Goal: Task Accomplishment & Management: Complete application form

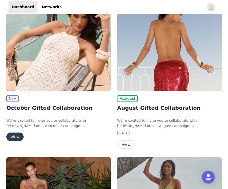
scroll to position [69, 0]
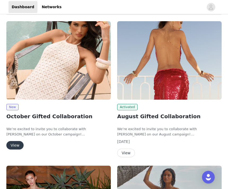
click at [16, 141] on button "View" at bounding box center [14, 145] width 17 height 8
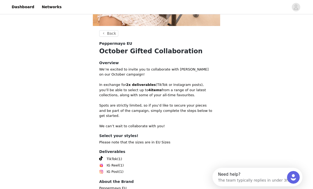
scroll to position [145, 0]
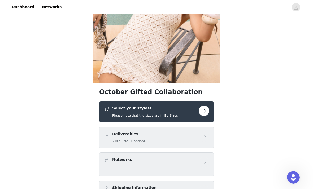
scroll to position [79, 0]
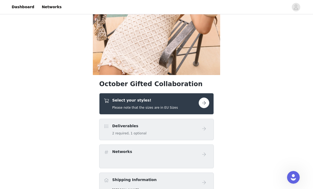
click at [201, 103] on button "button" at bounding box center [204, 103] width 11 height 11
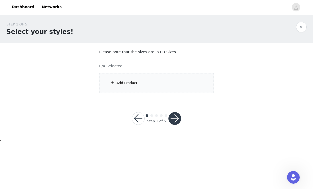
click at [171, 92] on div "Add Product" at bounding box center [156, 83] width 115 height 20
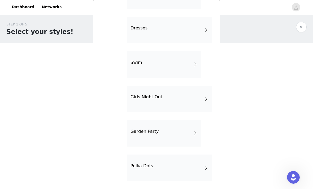
scroll to position [113, 0]
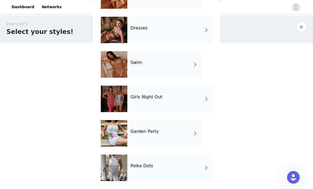
click at [178, 171] on div "Polka Dots" at bounding box center [169, 168] width 85 height 27
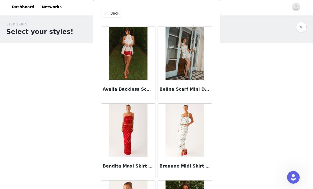
scroll to position [0, 0]
click at [109, 12] on span at bounding box center [106, 13] width 6 height 6
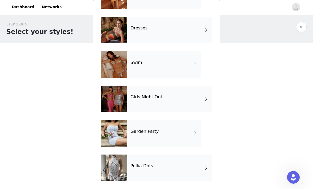
scroll to position [113, 0]
click at [158, 136] on div "Garden Party" at bounding box center [164, 133] width 74 height 27
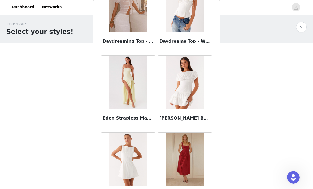
scroll to position [536, 0]
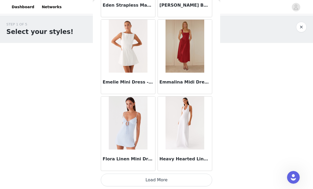
click at [169, 178] on button "Load More" at bounding box center [156, 180] width 111 height 13
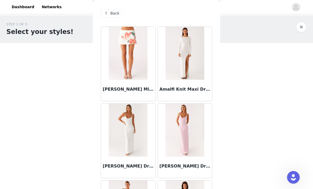
scroll to position [0, 0]
click at [114, 15] on span "Back" at bounding box center [114, 14] width 9 height 6
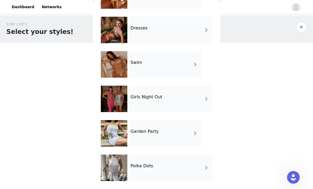
scroll to position [113, 0]
click at [153, 106] on div "Girls Night Out" at bounding box center [169, 99] width 85 height 27
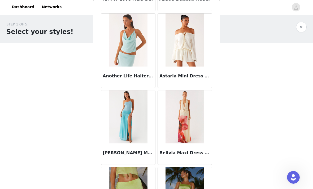
scroll to position [320, 0]
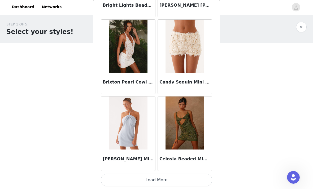
click at [155, 179] on button "Load More" at bounding box center [156, 180] width 111 height 13
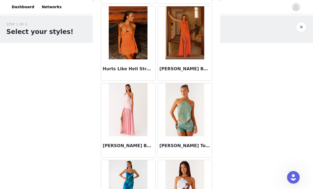
scroll to position [1329, 0]
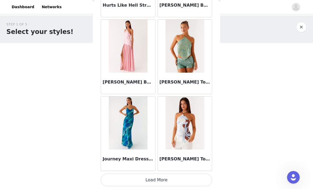
click at [160, 178] on button "Load More" at bounding box center [156, 180] width 111 height 13
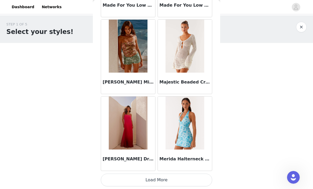
scroll to position [2160, 0]
click at [134, 180] on button "Load More" at bounding box center [156, 180] width 111 height 13
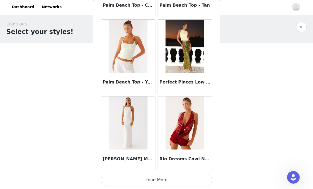
scroll to position [2929, 0]
click at [132, 176] on button "Load More" at bounding box center [156, 180] width 111 height 13
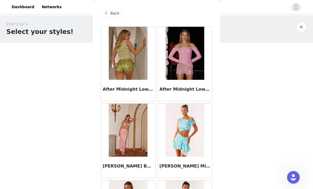
scroll to position [0, 0]
click at [108, 16] on span at bounding box center [106, 13] width 6 height 6
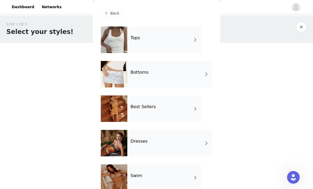
click at [150, 109] on h4 "Best Sellers" at bounding box center [142, 106] width 25 height 5
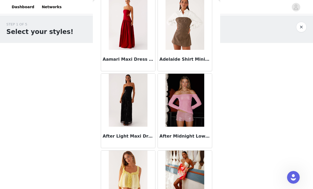
scroll to position [34, 0]
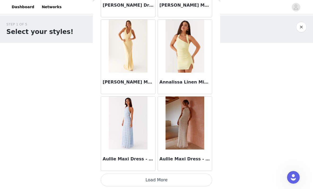
click at [161, 178] on button "Load More" at bounding box center [156, 180] width 111 height 13
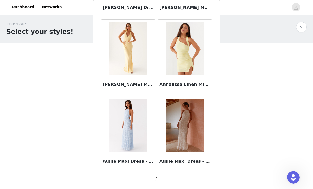
scroll to position [620, 0]
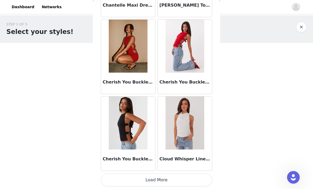
click at [155, 179] on button "Load More" at bounding box center [156, 180] width 111 height 13
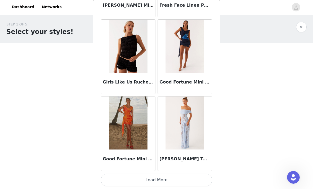
click at [141, 178] on button "Load More" at bounding box center [156, 180] width 111 height 13
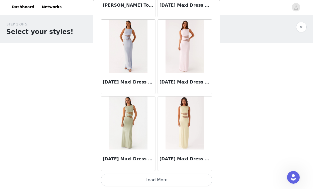
click at [137, 179] on button "Load More" at bounding box center [156, 180] width 111 height 13
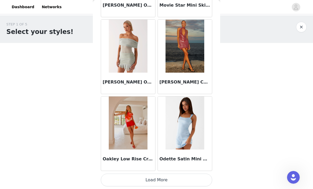
scroll to position [3698, 0]
click at [152, 176] on button "Load More" at bounding box center [156, 180] width 111 height 13
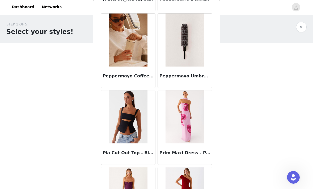
scroll to position [4166, 0]
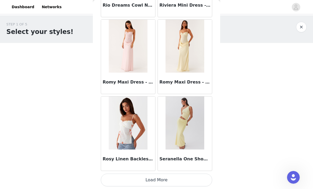
click at [147, 178] on button "Load More" at bounding box center [156, 180] width 111 height 13
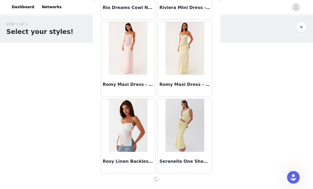
scroll to position [4464, 0]
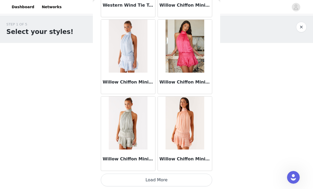
click at [158, 179] on button "Load More" at bounding box center [156, 180] width 111 height 13
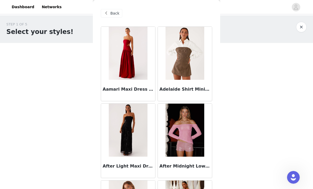
scroll to position [0, 0]
click at [115, 16] on span "Back" at bounding box center [114, 14] width 9 height 6
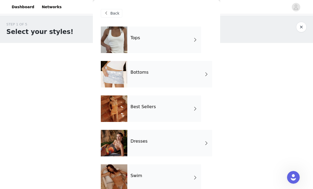
click at [147, 146] on div "Dresses" at bounding box center [169, 143] width 85 height 27
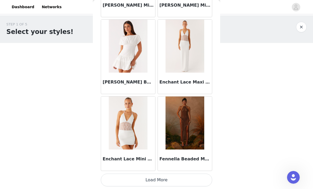
scroll to position [622, 0]
click at [163, 178] on button "Load More" at bounding box center [156, 180] width 111 height 13
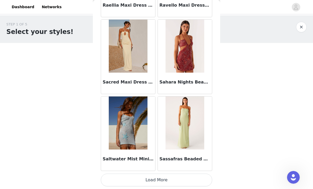
click at [146, 176] on button "Load More" at bounding box center [156, 180] width 111 height 13
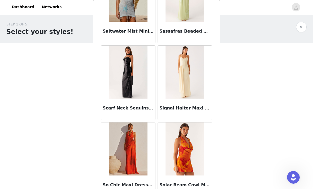
scroll to position [1525, 0]
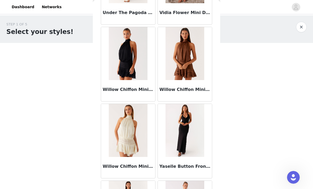
click at [228, 179] on icon "Open Intercom Messenger" at bounding box center [293, 177] width 9 height 9
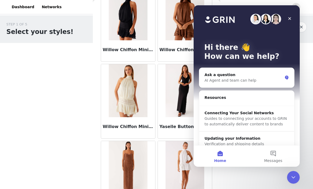
scroll to position [1905, 0]
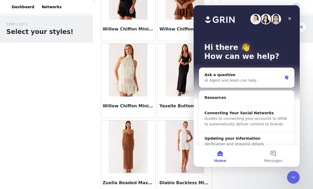
click at [228, 19] on icon "Close" at bounding box center [289, 18] width 4 height 4
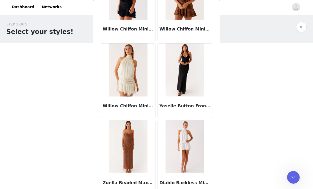
scroll to position [0, 0]
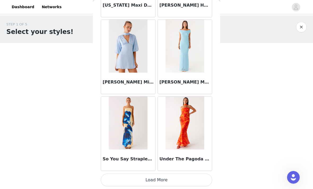
click at [156, 181] on button "Load More" at bounding box center [156, 180] width 111 height 13
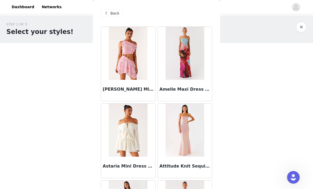
click at [115, 13] on span "Back" at bounding box center [114, 14] width 9 height 6
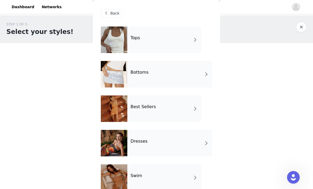
click at [168, 71] on div "Bottoms" at bounding box center [169, 74] width 85 height 27
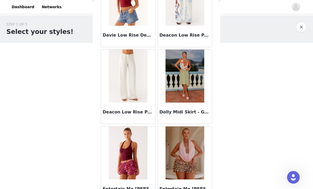
scroll to position [290, 0]
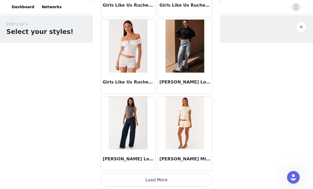
click at [139, 180] on button "Load More" at bounding box center [156, 180] width 111 height 13
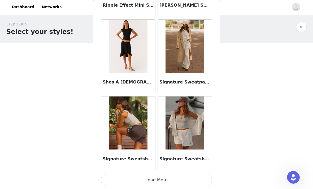
scroll to position [1391, 0]
click at [168, 180] on button "Load More" at bounding box center [156, 180] width 111 height 13
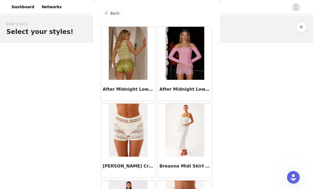
scroll to position [0, 0]
click at [112, 14] on span "Back" at bounding box center [114, 14] width 9 height 6
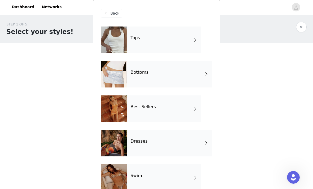
click at [151, 148] on div "Dresses" at bounding box center [169, 143] width 85 height 27
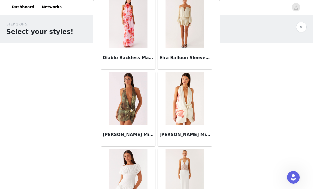
scroll to position [470, 0]
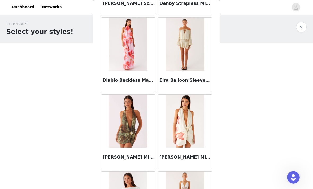
click at [196, 66] on img at bounding box center [184, 44] width 38 height 53
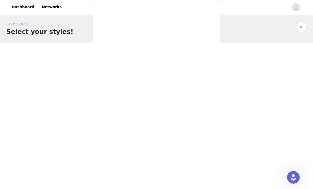
scroll to position [0, 0]
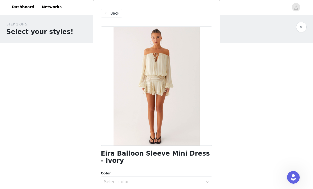
click at [147, 179] on div "Select color" at bounding box center [153, 181] width 99 height 5
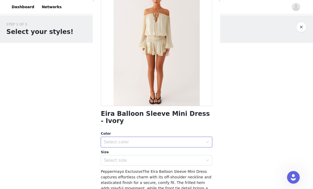
scroll to position [39, 0]
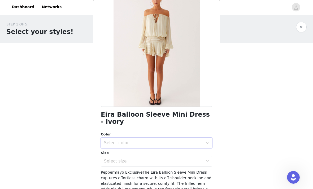
click at [154, 140] on div "Select color" at bounding box center [153, 142] width 99 height 5
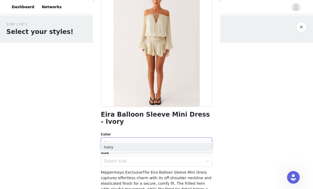
click at [150, 147] on li "Ivory" at bounding box center [156, 147] width 111 height 8
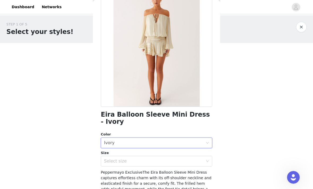
click at [149, 159] on div "Select size" at bounding box center [153, 161] width 99 height 5
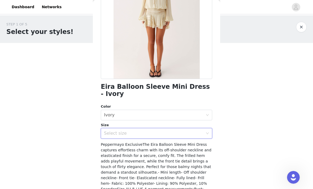
scroll to position [68, 0]
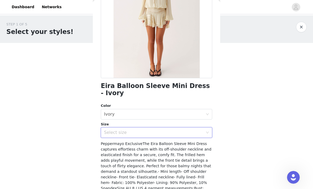
click at [161, 130] on div "Select size" at bounding box center [153, 132] width 99 height 5
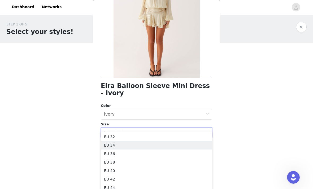
click at [149, 147] on li "EU 34" at bounding box center [156, 145] width 111 height 8
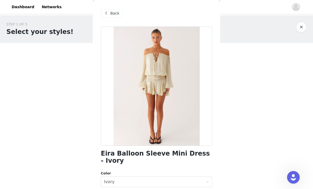
scroll to position [0, 0]
click at [114, 16] on div "Back" at bounding box center [111, 13] width 21 height 8
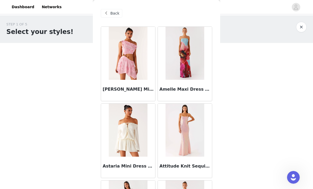
click at [114, 15] on span "Back" at bounding box center [114, 14] width 9 height 6
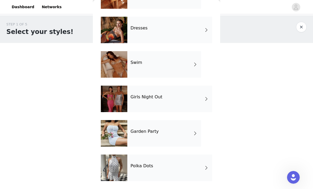
scroll to position [113, 0]
click at [146, 168] on h4 "Polka Dots" at bounding box center [141, 166] width 23 height 5
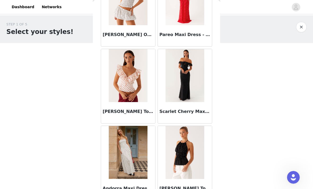
scroll to position [287, 0]
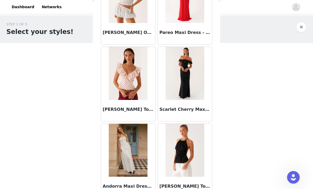
click at [135, 145] on img at bounding box center [128, 150] width 38 height 53
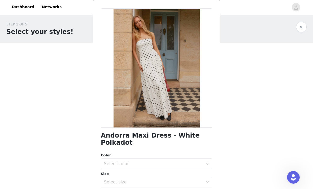
scroll to position [29, 0]
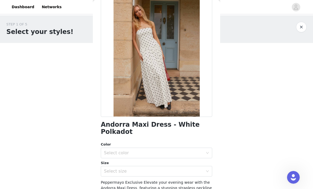
click at [148, 150] on div "Select color" at bounding box center [153, 152] width 99 height 5
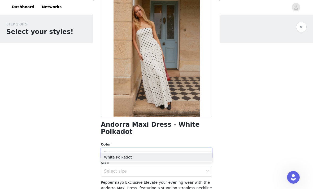
click at [150, 157] on li "White Polkadot" at bounding box center [156, 157] width 111 height 8
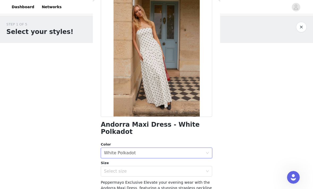
click at [150, 169] on div "Select size" at bounding box center [153, 171] width 99 height 5
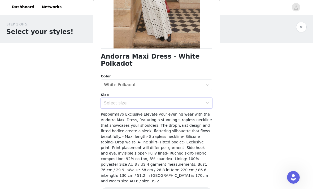
scroll to position [98, 0]
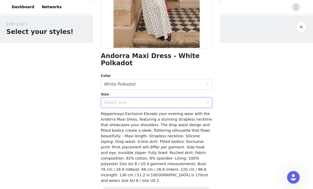
click at [190, 100] on div "Select size" at bounding box center [153, 102] width 99 height 5
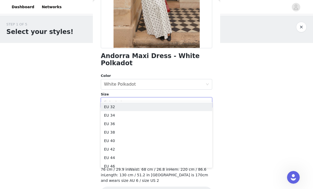
click at [160, 126] on li "EU 36" at bounding box center [156, 124] width 111 height 8
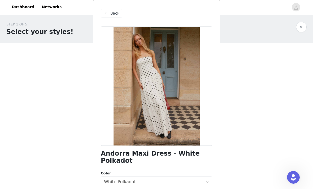
scroll to position [0, 0]
click at [115, 13] on span "Back" at bounding box center [114, 14] width 9 height 6
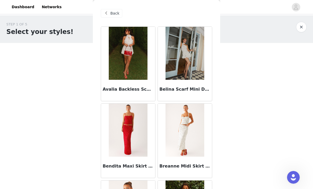
click at [111, 14] on span "Back" at bounding box center [114, 14] width 9 height 6
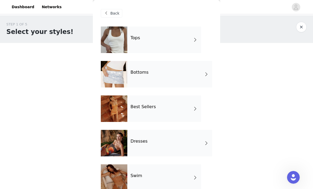
click at [183, 45] on div "Tops" at bounding box center [164, 40] width 74 height 27
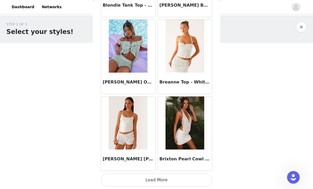
scroll to position [622, 0]
click at [169, 179] on button "Load More" at bounding box center [156, 180] width 111 height 13
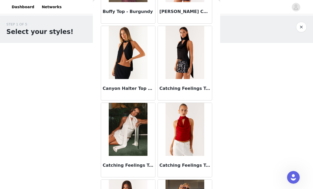
scroll to position [847, 0]
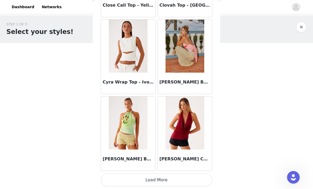
click at [165, 177] on button "Load More" at bounding box center [156, 180] width 111 height 13
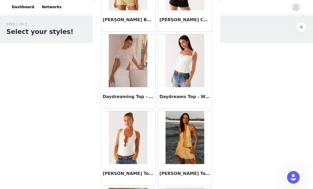
scroll to position [1527, 0]
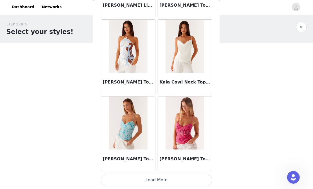
click at [165, 177] on button "Load More" at bounding box center [156, 180] width 111 height 13
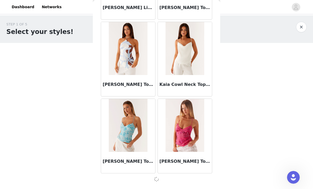
scroll to position [2158, 0]
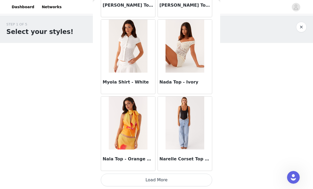
click at [173, 177] on button "Load More" at bounding box center [156, 180] width 111 height 13
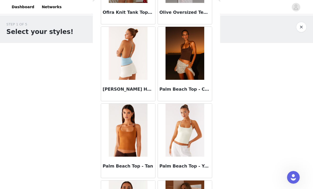
scroll to position [3228, 0]
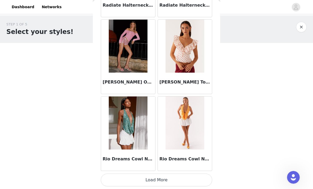
click at [175, 179] on button "Load More" at bounding box center [156, 180] width 111 height 13
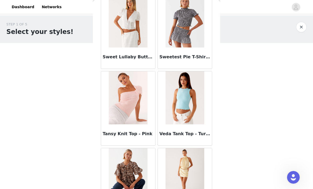
scroll to position [4338, 0]
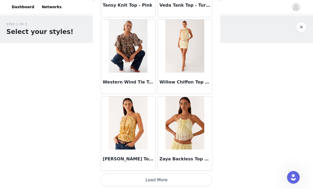
click at [168, 179] on button "Load More" at bounding box center [156, 180] width 111 height 13
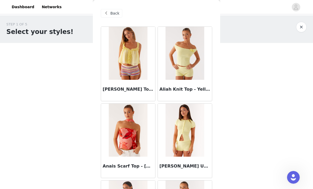
scroll to position [0, 0]
click at [113, 16] on div "Back" at bounding box center [111, 13] width 21 height 8
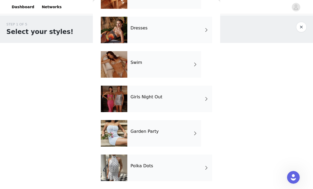
scroll to position [113, 0]
click at [153, 171] on div "Polka Dots" at bounding box center [169, 168] width 85 height 27
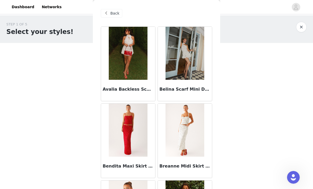
scroll to position [24, 0]
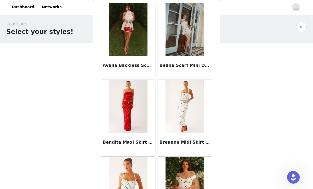
click at [135, 114] on img at bounding box center [128, 106] width 38 height 53
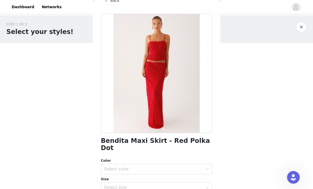
scroll to position [23, 0]
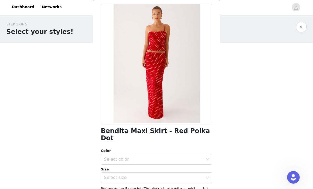
click at [161, 157] on div "Select color" at bounding box center [153, 159] width 99 height 5
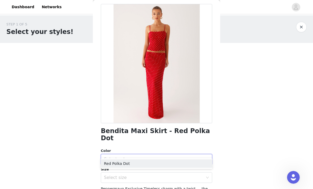
click at [161, 165] on li "Red Polka Dot" at bounding box center [156, 163] width 111 height 8
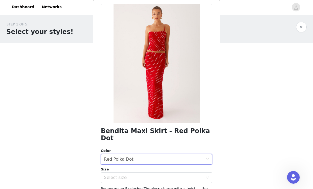
click at [161, 175] on div "Select size" at bounding box center [153, 177] width 99 height 5
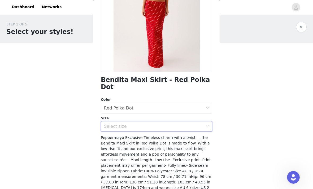
scroll to position [76, 0]
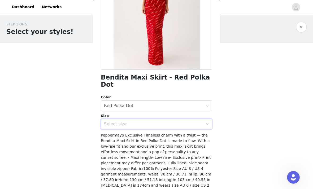
click at [191, 121] on div "Select size" at bounding box center [153, 123] width 99 height 5
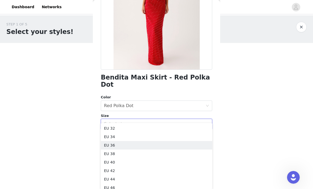
click at [145, 147] on li "EU 36" at bounding box center [156, 145] width 111 height 8
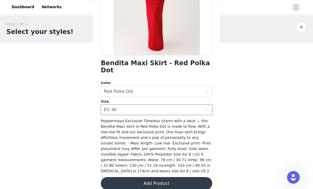
scroll to position [90, 0]
click at [158, 177] on button "Add Product" at bounding box center [156, 183] width 111 height 13
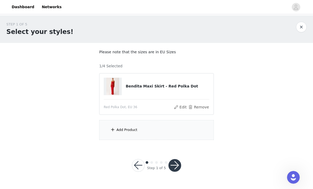
click at [136, 131] on div "Add Product" at bounding box center [126, 129] width 21 height 5
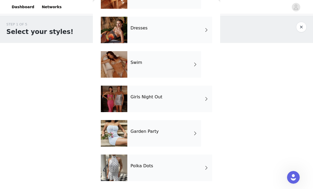
scroll to position [113, 0]
click at [163, 139] on div "Garden Party" at bounding box center [164, 133] width 74 height 27
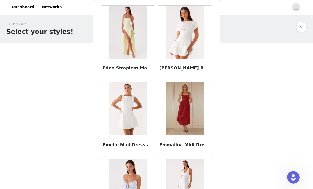
scroll to position [563, 0]
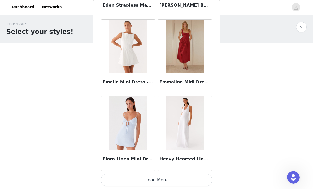
click at [159, 179] on button "Load More" at bounding box center [156, 180] width 111 height 13
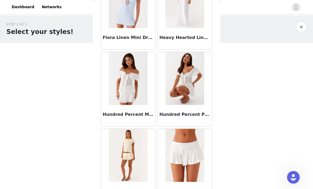
scroll to position [736, 0]
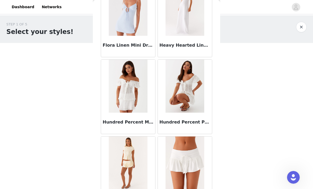
click at [137, 103] on img at bounding box center [128, 86] width 38 height 53
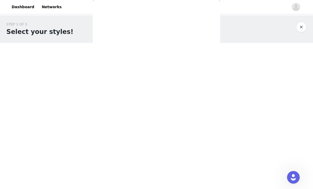
scroll to position [0, 0]
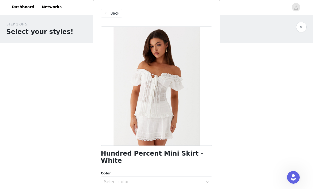
click at [111, 13] on span "Back" at bounding box center [114, 14] width 9 height 6
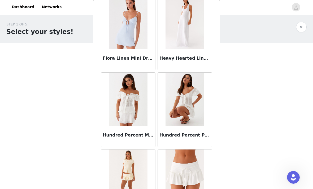
scroll to position [724, 0]
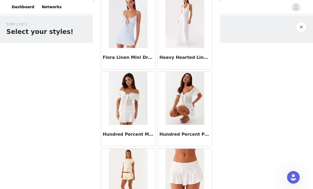
click at [183, 99] on img at bounding box center [184, 98] width 38 height 53
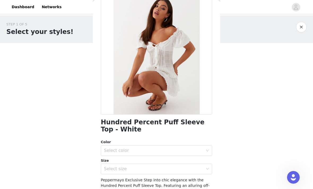
scroll to position [3, 0]
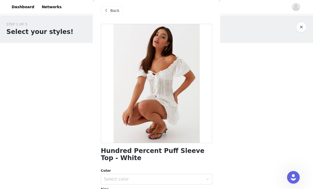
click at [118, 13] on span "Back" at bounding box center [114, 11] width 9 height 6
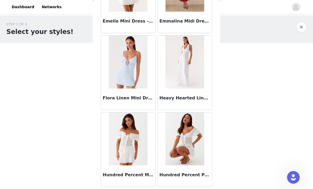
scroll to position [683, 0]
click at [186, 144] on img at bounding box center [184, 139] width 38 height 53
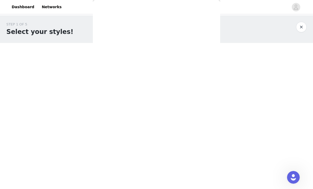
scroll to position [103, 0]
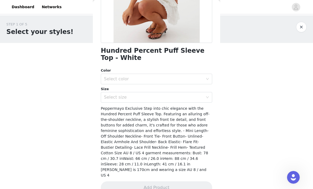
click at [194, 80] on div "Select color" at bounding box center [153, 78] width 99 height 5
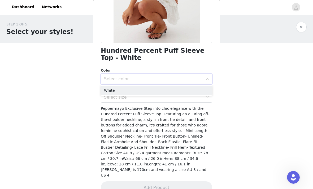
click at [176, 94] on li "White" at bounding box center [156, 90] width 111 height 8
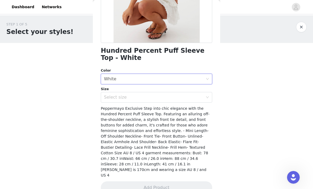
click at [177, 99] on div "Select size" at bounding box center [153, 97] width 99 height 5
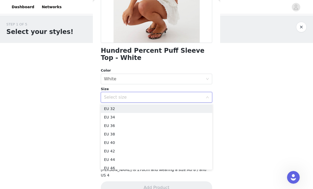
click at [154, 120] on li "EU 34" at bounding box center [156, 117] width 111 height 8
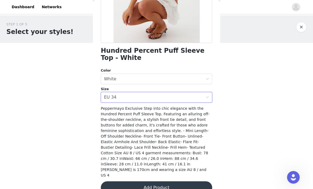
click at [169, 181] on button "Add Product" at bounding box center [156, 187] width 111 height 13
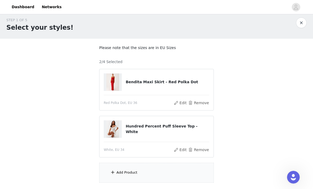
click at [135, 178] on div "Add Product" at bounding box center [156, 173] width 115 height 20
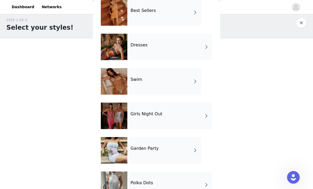
scroll to position [96, 0]
click at [164, 154] on div "Garden Party" at bounding box center [164, 150] width 74 height 27
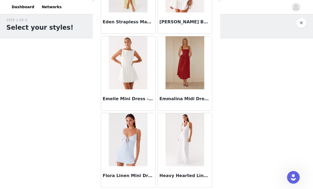
scroll to position [605, 0]
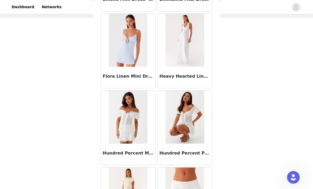
scroll to position [736, 0]
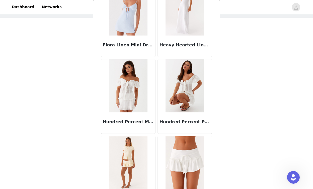
click at [133, 93] on img at bounding box center [128, 85] width 38 height 53
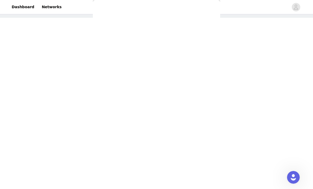
scroll to position [68, 0]
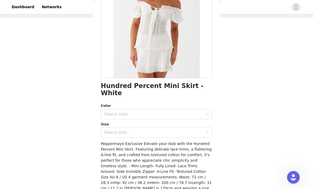
click at [181, 112] on div "Select color" at bounding box center [153, 114] width 99 height 5
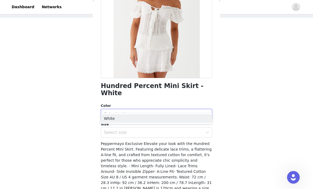
click at [172, 118] on li "White" at bounding box center [156, 118] width 111 height 8
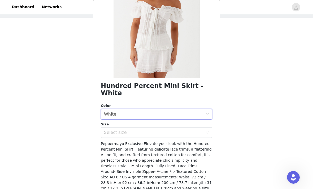
click at [166, 130] on div "Select size" at bounding box center [153, 132] width 99 height 5
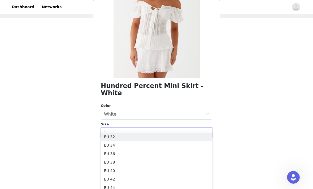
click at [155, 156] on li "EU 36" at bounding box center [156, 154] width 111 height 8
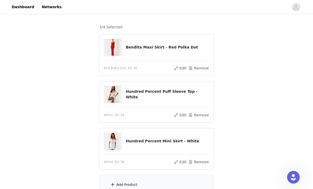
click at [131, 188] on div "Add Product" at bounding box center [156, 185] width 115 height 20
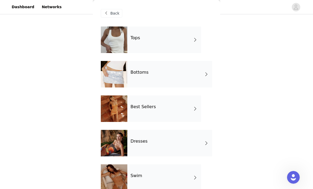
click at [153, 147] on div "Dresses" at bounding box center [169, 143] width 85 height 27
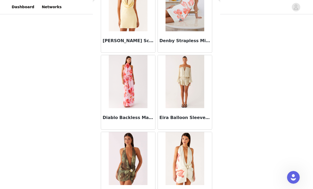
click at [189, 99] on img at bounding box center [184, 81] width 38 height 53
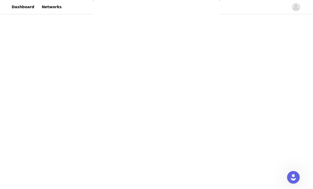
scroll to position [79, 0]
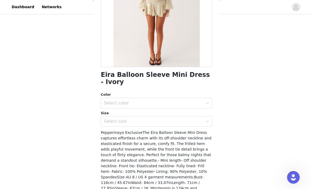
click at [190, 100] on div "Select color" at bounding box center [153, 102] width 99 height 5
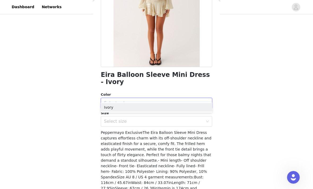
click at [177, 106] on li "Ivory" at bounding box center [156, 107] width 111 height 8
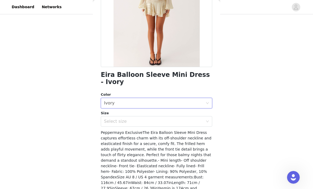
click at [173, 119] on div "Select size" at bounding box center [153, 121] width 99 height 5
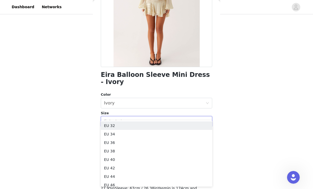
click at [160, 136] on li "EU 34" at bounding box center [156, 134] width 111 height 8
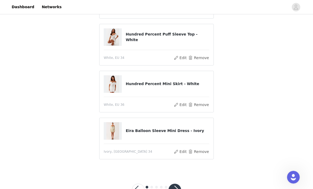
scroll to position [85, 0]
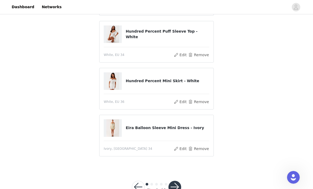
click at [174, 188] on button "button" at bounding box center [174, 187] width 13 height 13
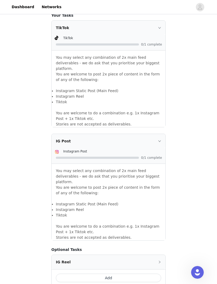
scroll to position [357, 0]
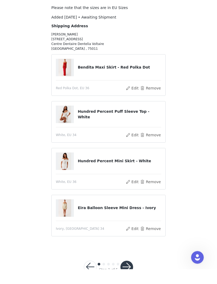
scroll to position [29, 0]
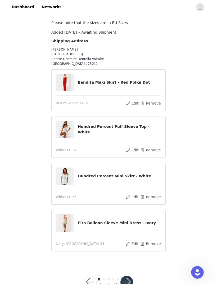
click at [123, 189] on button "button" at bounding box center [127, 282] width 13 height 13
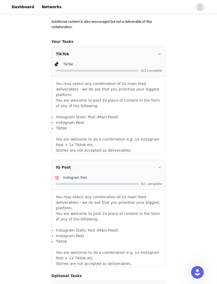
scroll to position [357, 0]
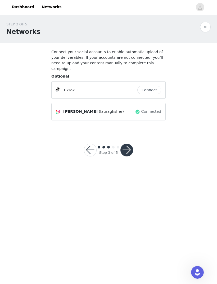
click at [127, 145] on button "button" at bounding box center [127, 150] width 13 height 13
click at [131, 144] on button "button" at bounding box center [127, 150] width 13 height 13
click at [123, 148] on button "button" at bounding box center [127, 150] width 13 height 13
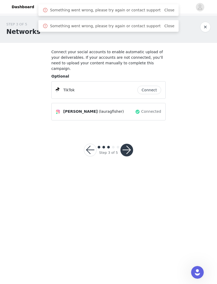
click at [123, 146] on button "button" at bounding box center [127, 150] width 13 height 13
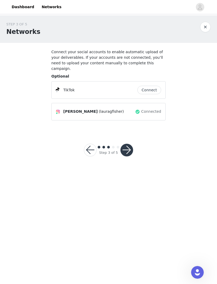
click at [120, 154] on div "Step 3 of 5" at bounding box center [109, 150] width 62 height 25
click at [131, 146] on button "button" at bounding box center [127, 150] width 13 height 13
click at [128, 147] on button "button" at bounding box center [127, 150] width 13 height 13
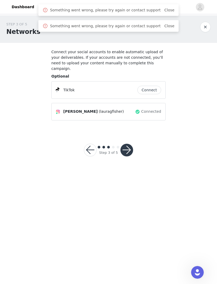
click at [127, 147] on button "button" at bounding box center [127, 150] width 13 height 13
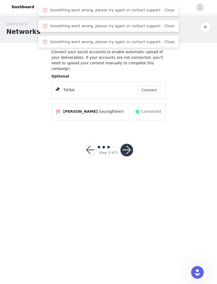
click at [147, 86] on button "Connect" at bounding box center [150, 90] width 24 height 8
